Goal: Information Seeking & Learning: Learn about a topic

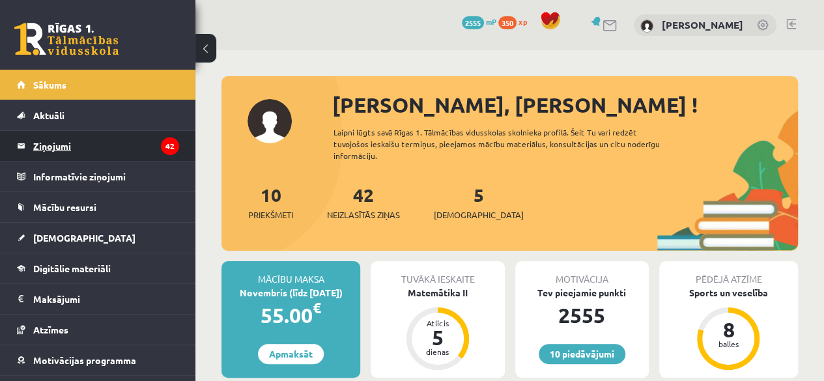
click at [89, 148] on legend "Ziņojumi 42" at bounding box center [106, 146] width 146 height 30
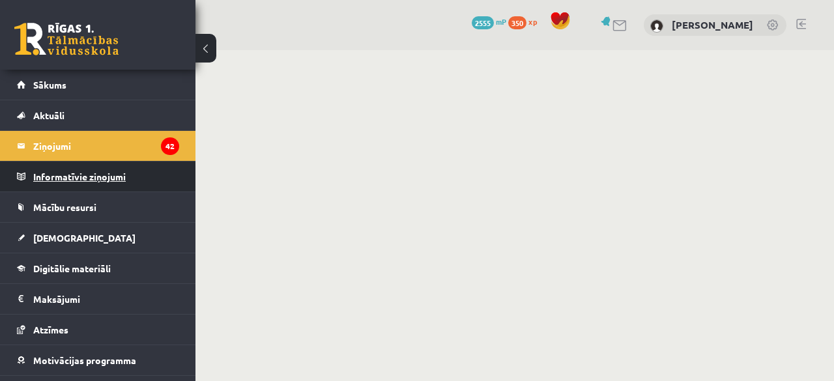
click at [73, 178] on legend "Informatīvie ziņojumi 0" at bounding box center [106, 177] width 146 height 30
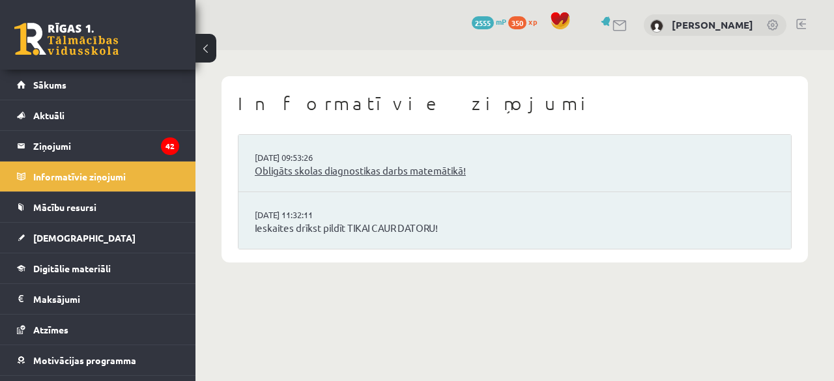
click at [404, 177] on link "Obligāts skolas diagnostikas darbs matemātikā!" at bounding box center [515, 171] width 520 height 15
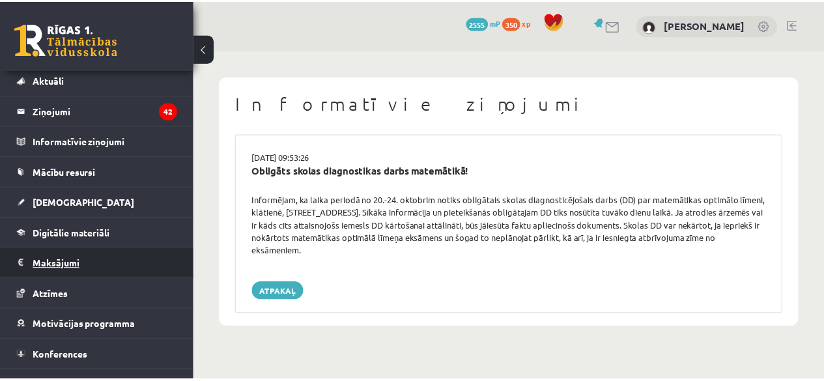
scroll to position [52, 0]
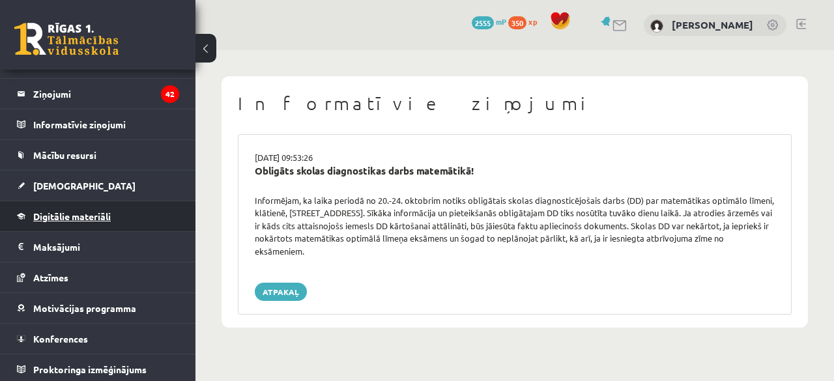
click at [81, 213] on span "Digitālie materiāli" at bounding box center [72, 216] width 78 height 12
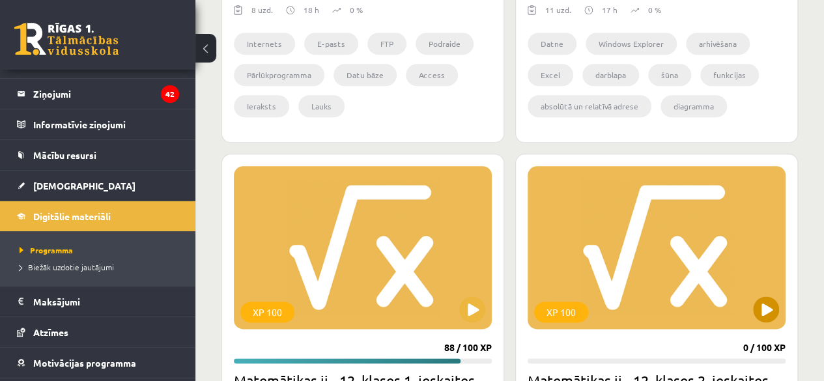
scroll to position [651, 0]
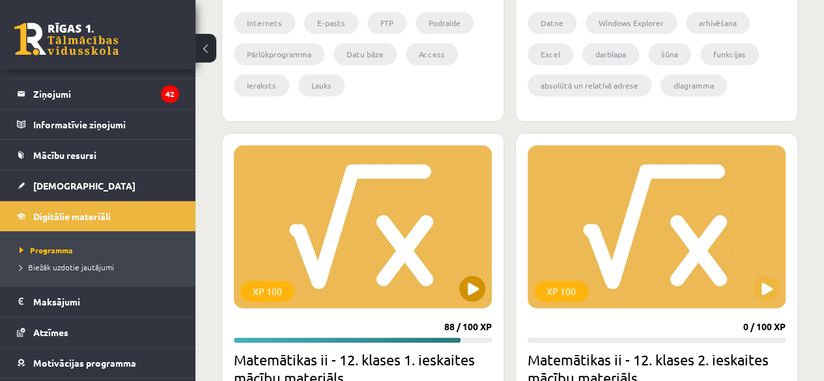
click at [387, 237] on div "XP 100" at bounding box center [363, 226] width 258 height 163
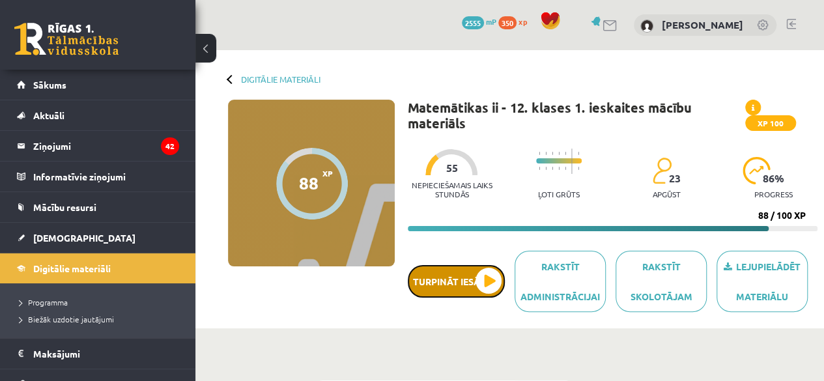
click at [492, 276] on button "Turpināt iesākto" at bounding box center [456, 281] width 97 height 33
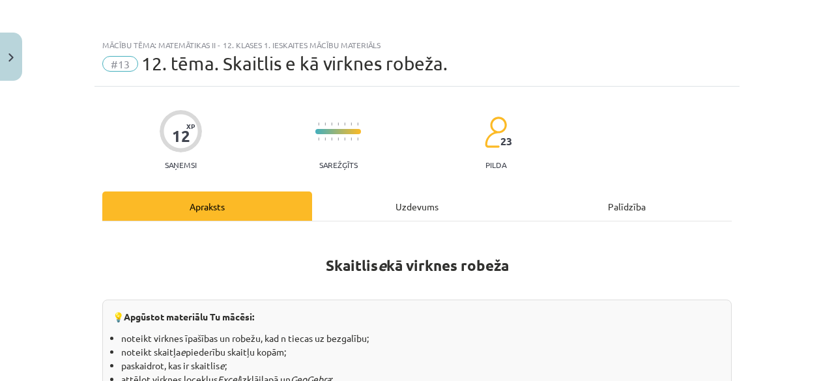
click at [378, 209] on div "Uzdevums" at bounding box center [417, 206] width 210 height 29
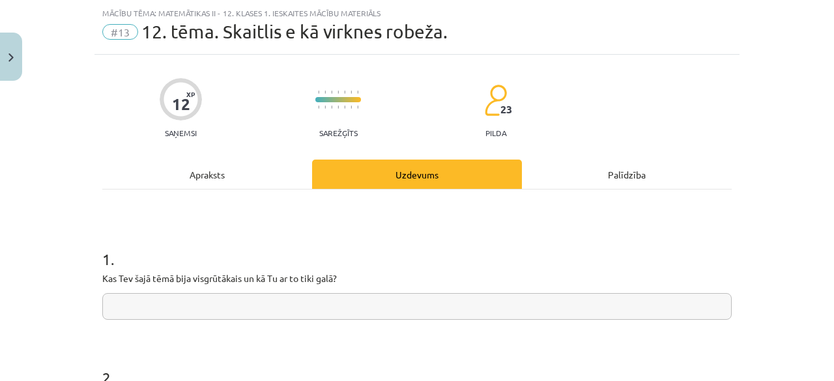
scroll to position [33, 0]
click at [327, 298] on input "text" at bounding box center [416, 305] width 629 height 27
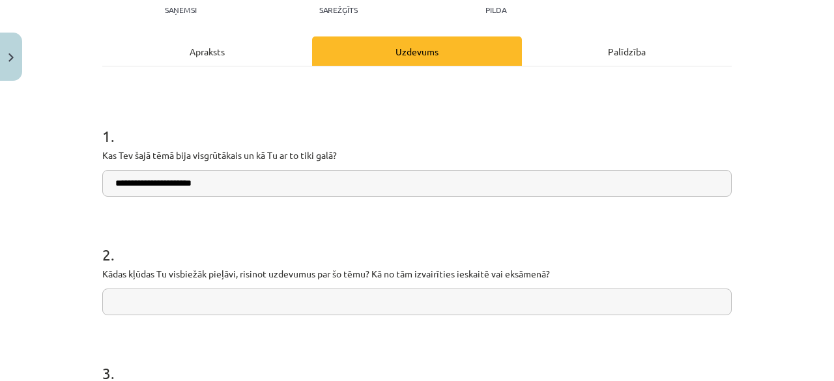
scroll to position [228, 0]
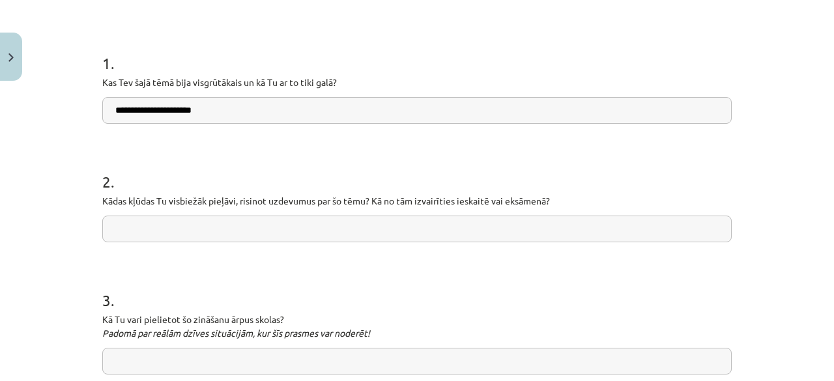
type input "**********"
click at [247, 225] on input "text" at bounding box center [416, 229] width 629 height 27
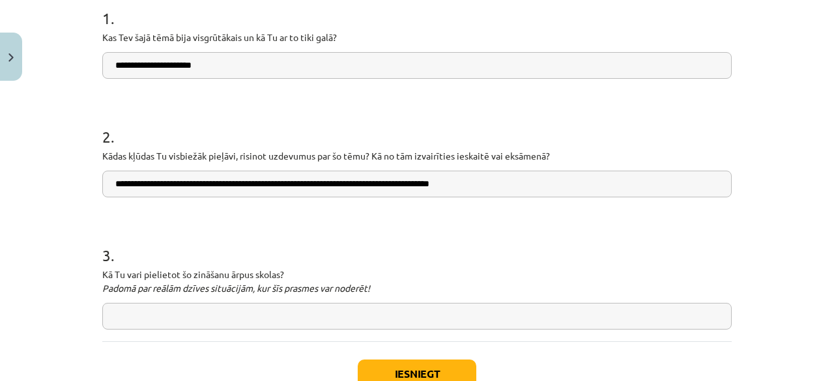
scroll to position [293, 0]
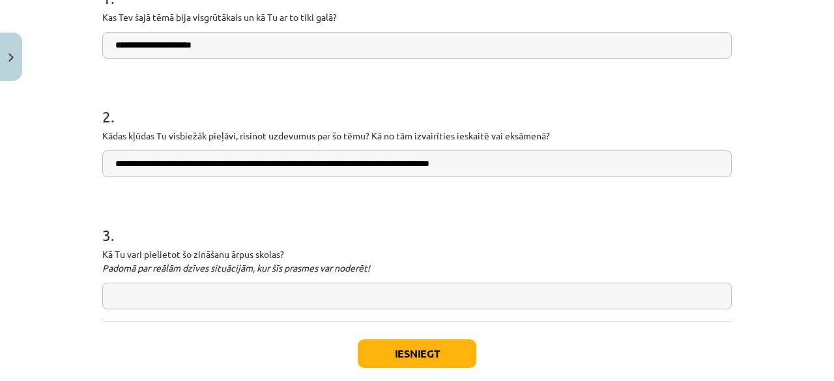
type input "**********"
click at [361, 294] on input "text" at bounding box center [416, 296] width 629 height 27
type input "**********"
click at [392, 351] on button "Iesniegt" at bounding box center [417, 353] width 119 height 29
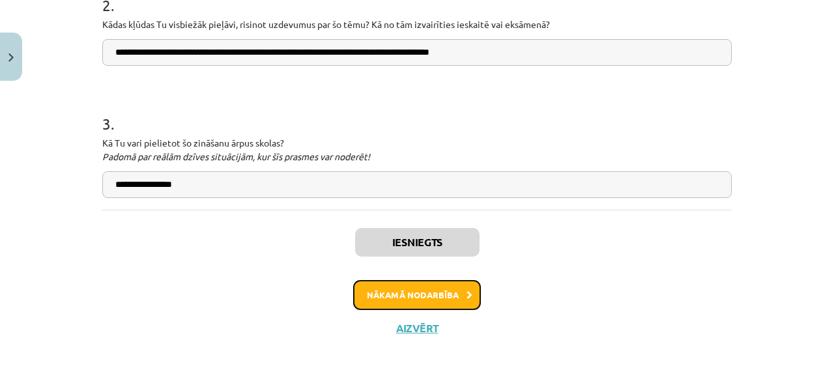
click at [441, 286] on button "Nākamā nodarbība" at bounding box center [417, 295] width 128 height 30
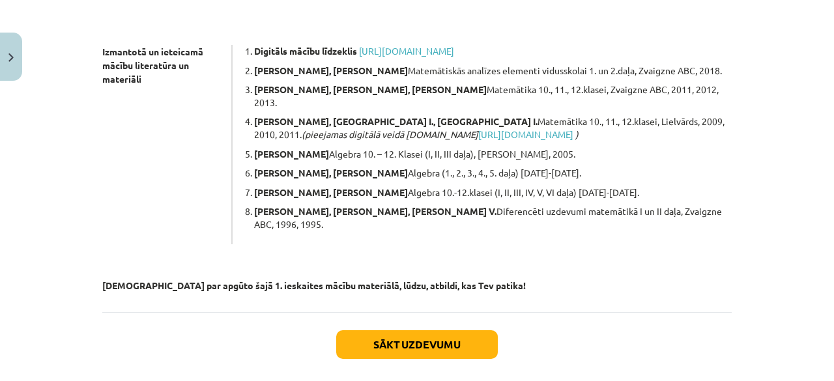
scroll to position [355, 0]
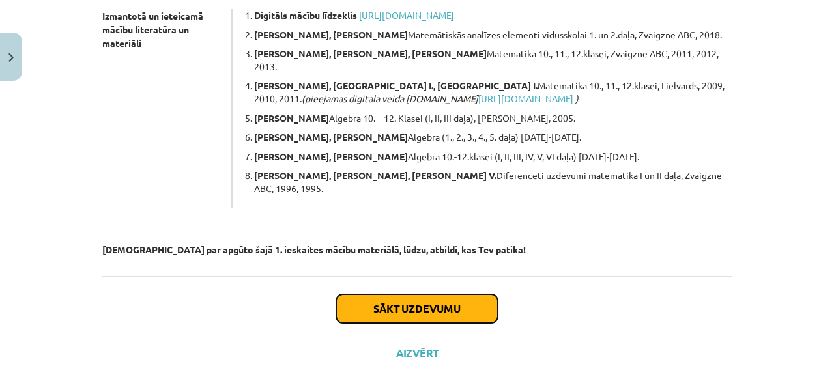
click at [441, 294] on button "Sākt uzdevumu" at bounding box center [417, 308] width 162 height 29
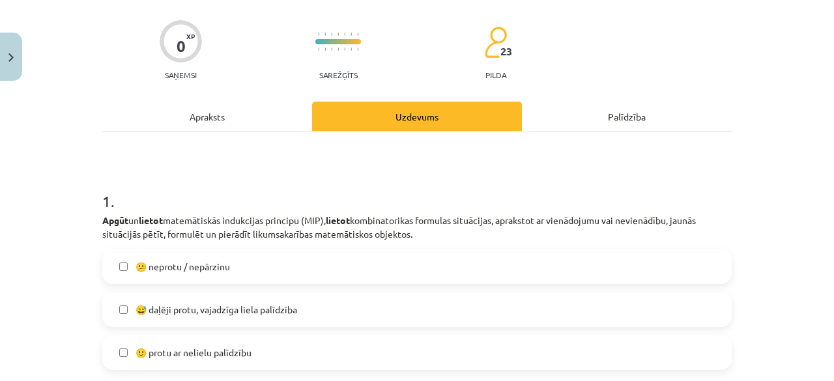
scroll to position [163, 0]
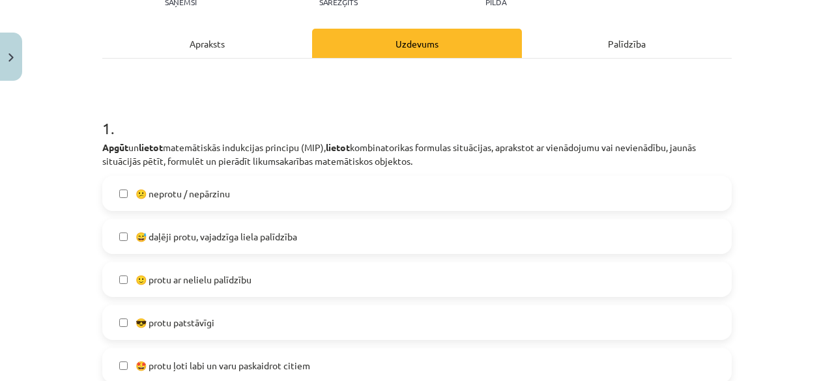
click at [401, 233] on label "😅 daļēji protu, vajadzīga liela palīdzība" at bounding box center [417, 236] width 627 height 33
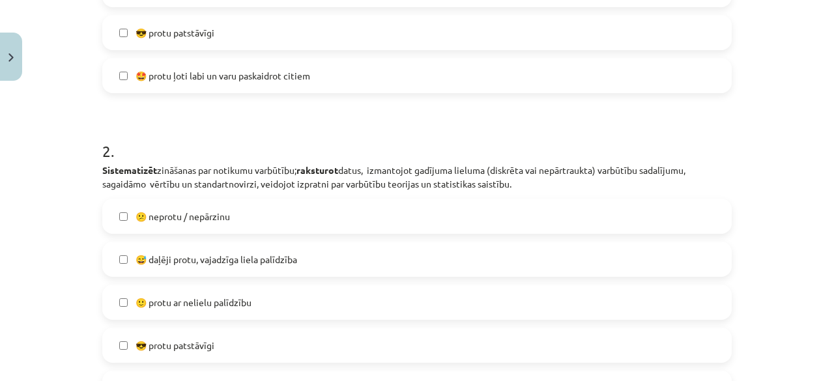
scroll to position [489, 0]
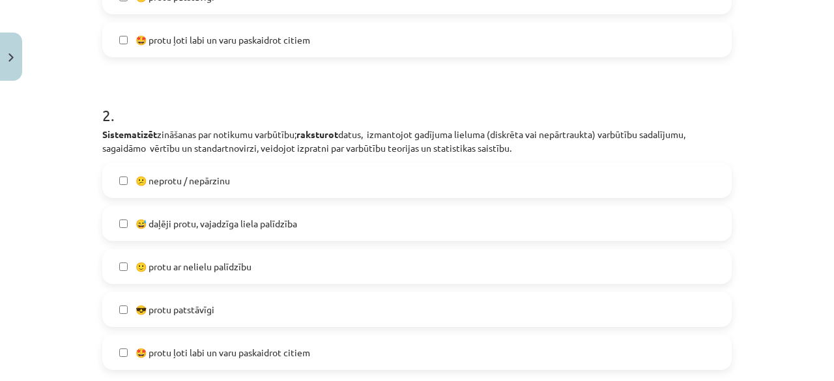
click at [463, 223] on label "😅 daļēji protu, vajadzīga liela palīdzība" at bounding box center [417, 223] width 627 height 33
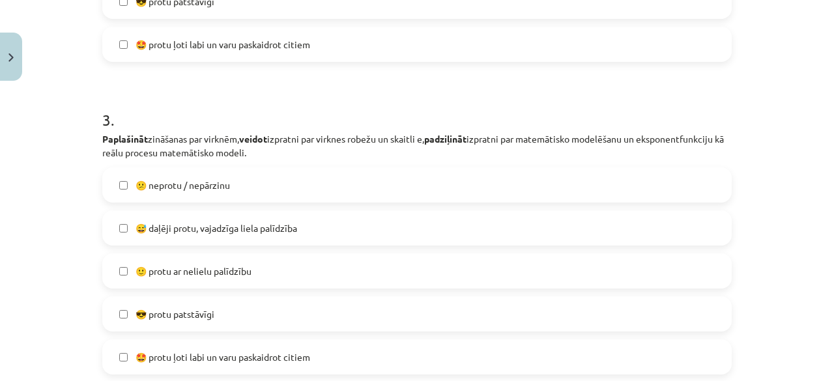
scroll to position [814, 0]
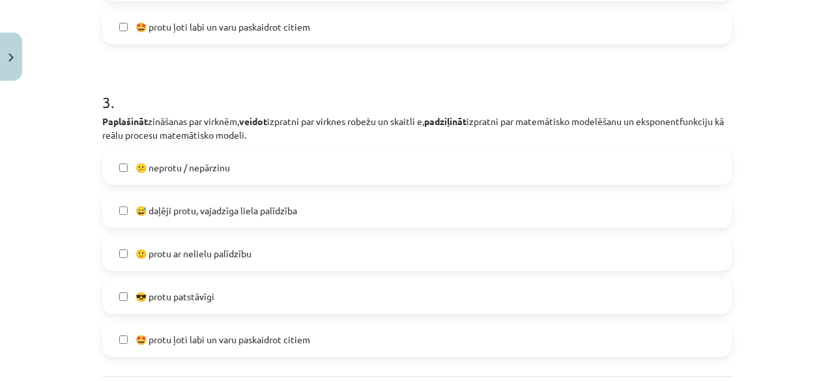
click at [282, 294] on label "😎 protu patstāvīgi" at bounding box center [417, 296] width 627 height 33
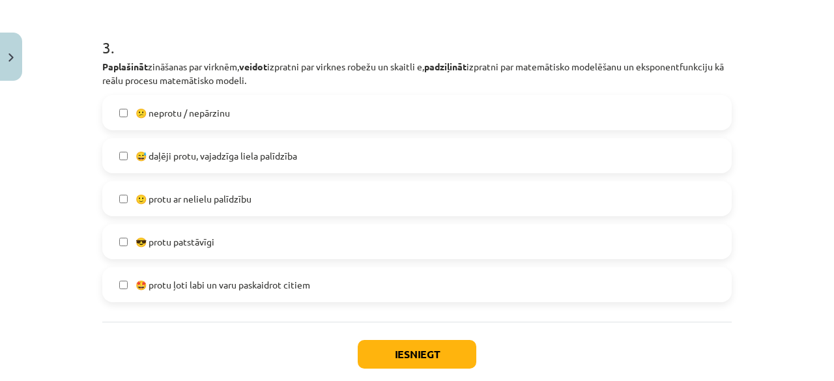
scroll to position [941, 0]
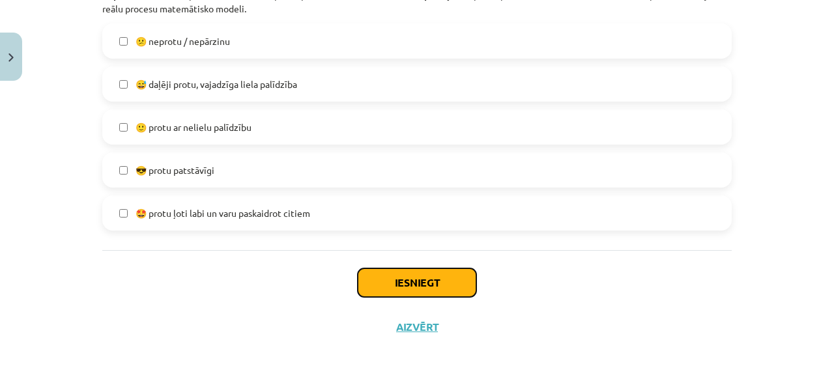
click at [427, 274] on button "Iesniegt" at bounding box center [417, 282] width 119 height 29
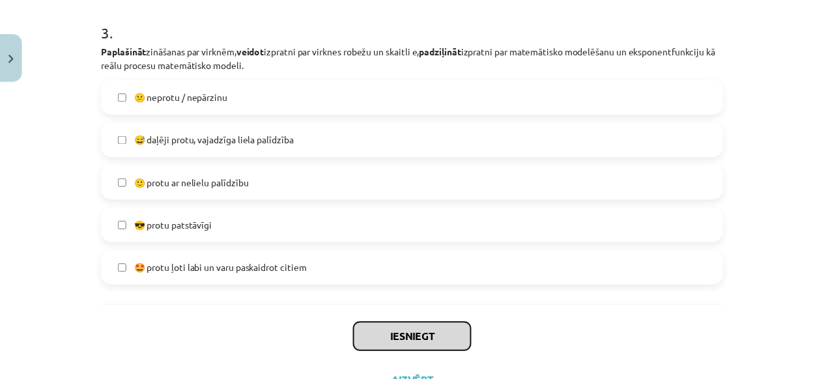
scroll to position [810, 0]
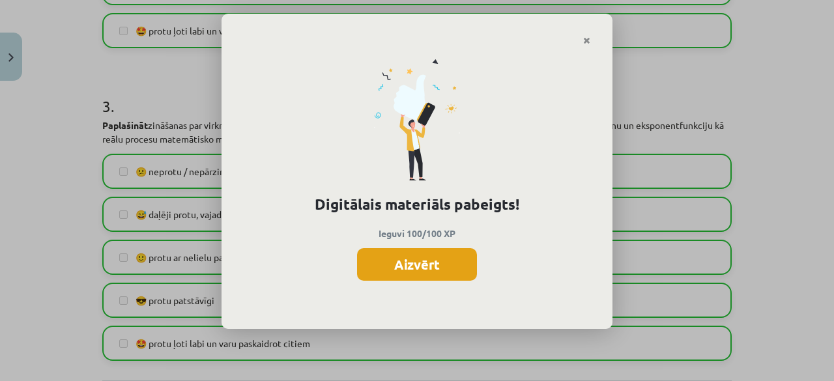
click at [428, 265] on button "Aizvērt" at bounding box center [417, 264] width 120 height 33
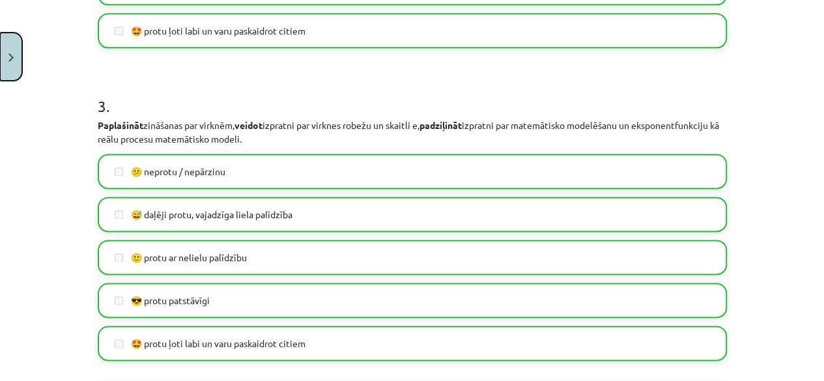
click at [13, 61] on img "Close" at bounding box center [10, 57] width 5 height 8
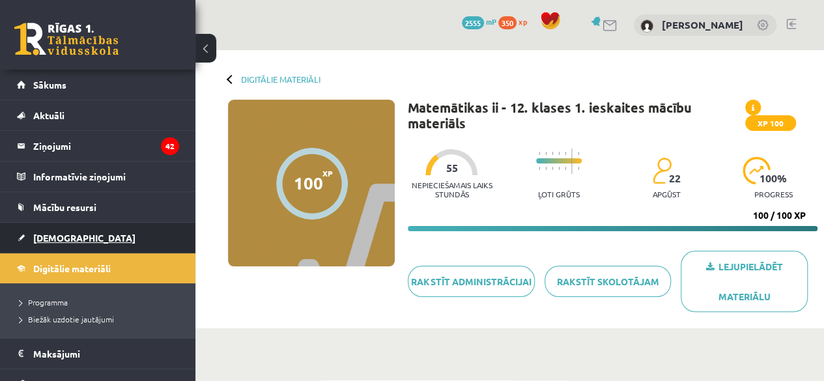
click at [59, 240] on span "[DEMOGRAPHIC_DATA]" at bounding box center [84, 238] width 102 height 12
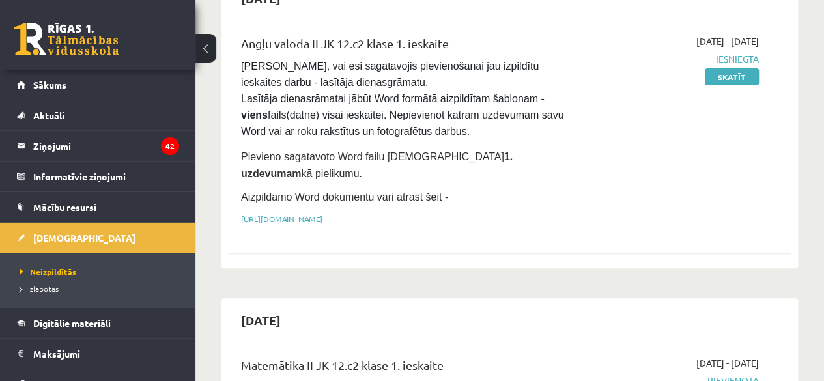
scroll to position [261, 0]
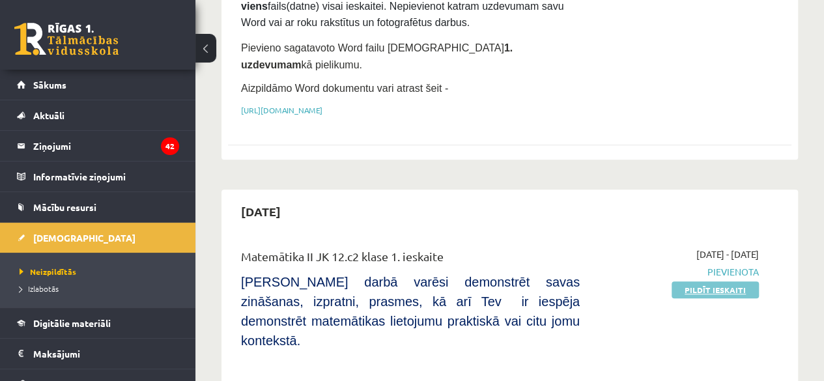
click at [709, 281] on link "Pildīt ieskaiti" at bounding box center [715, 289] width 87 height 17
